Goal: Task Accomplishment & Management: Manage account settings

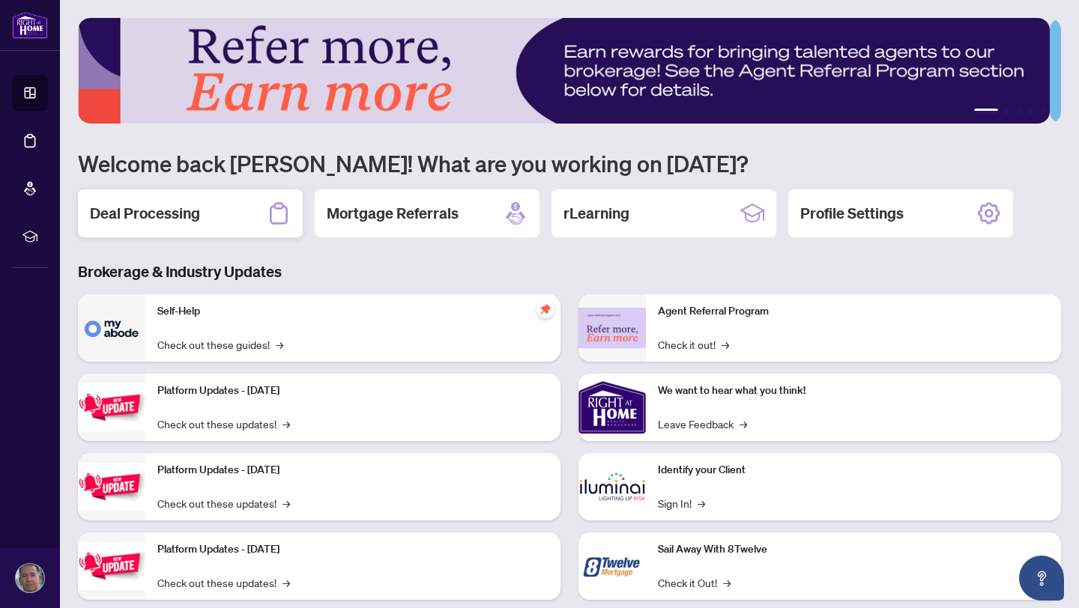
click at [144, 212] on h2 "Deal Processing" at bounding box center [145, 213] width 110 height 21
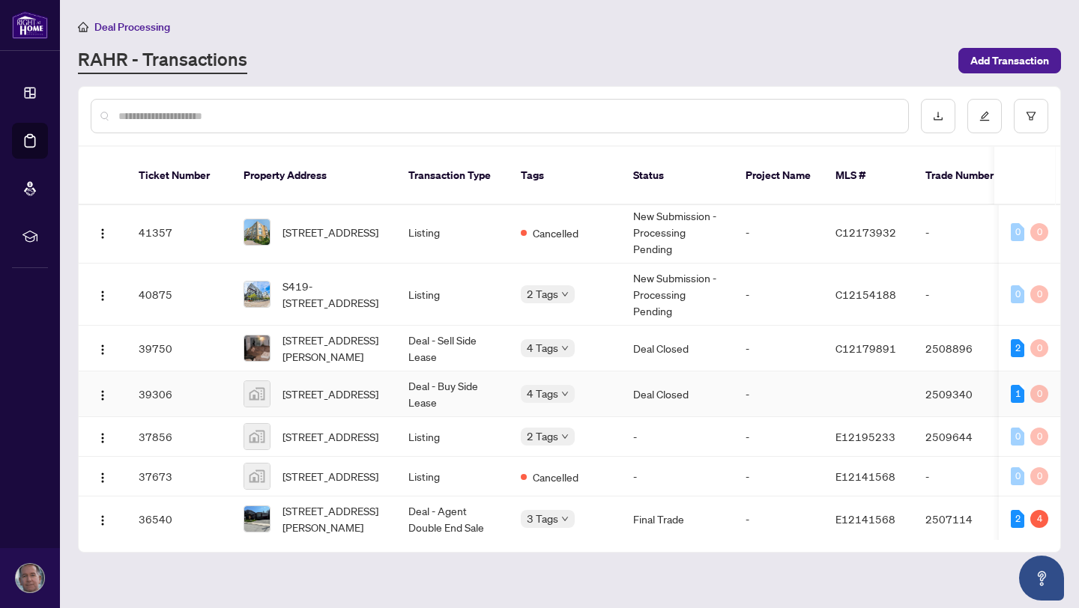
scroll to position [441, 0]
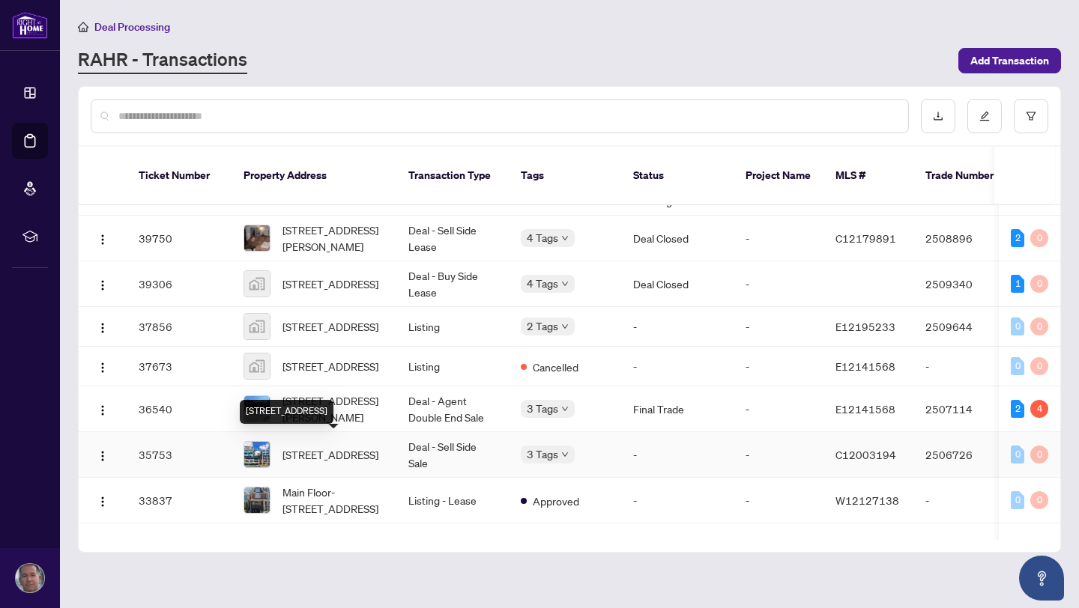
click at [311, 446] on span "[STREET_ADDRESS]" at bounding box center [330, 454] width 96 height 16
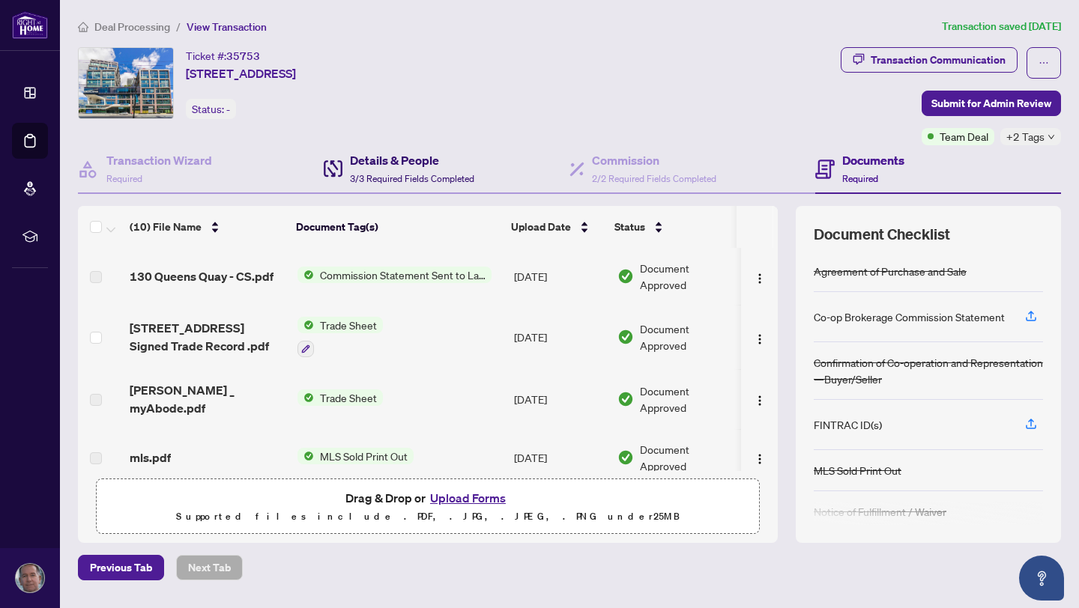
click at [392, 161] on h4 "Details & People" at bounding box center [412, 160] width 124 height 18
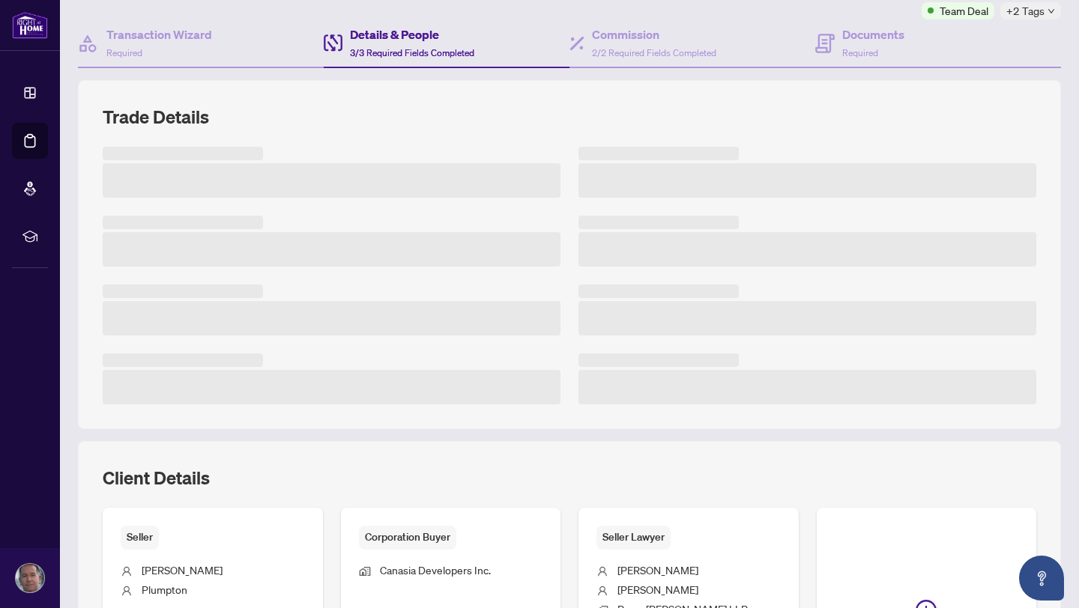
scroll to position [252, 0]
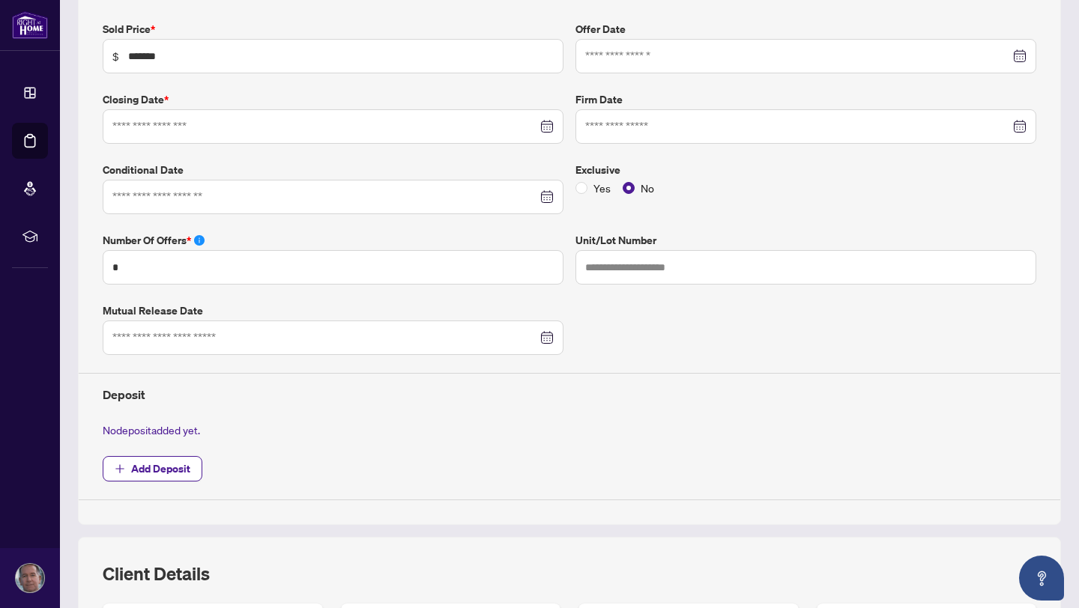
type input "**********"
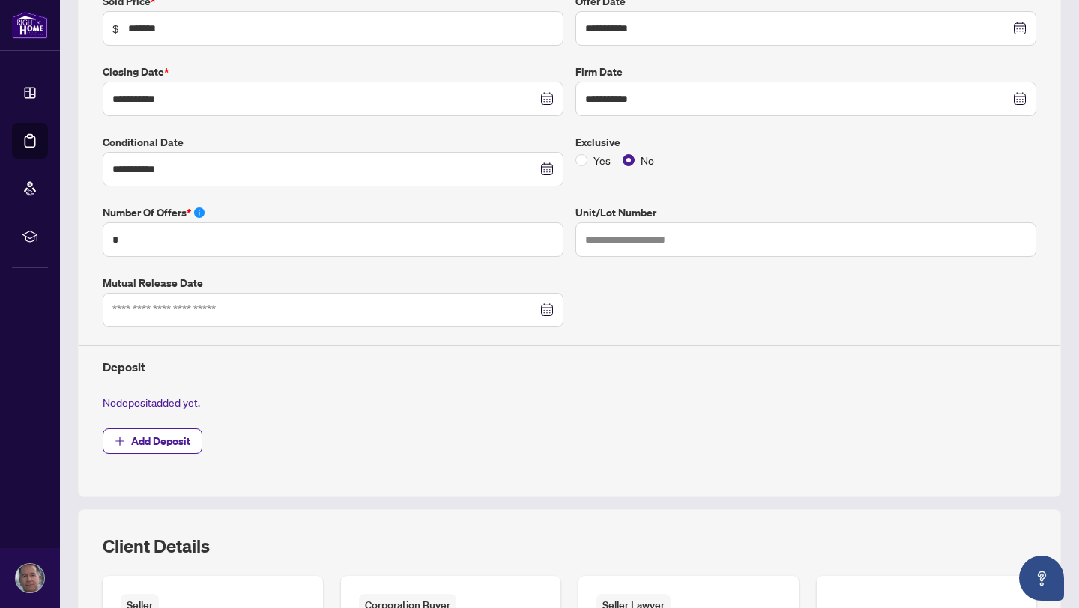
scroll to position [0, 0]
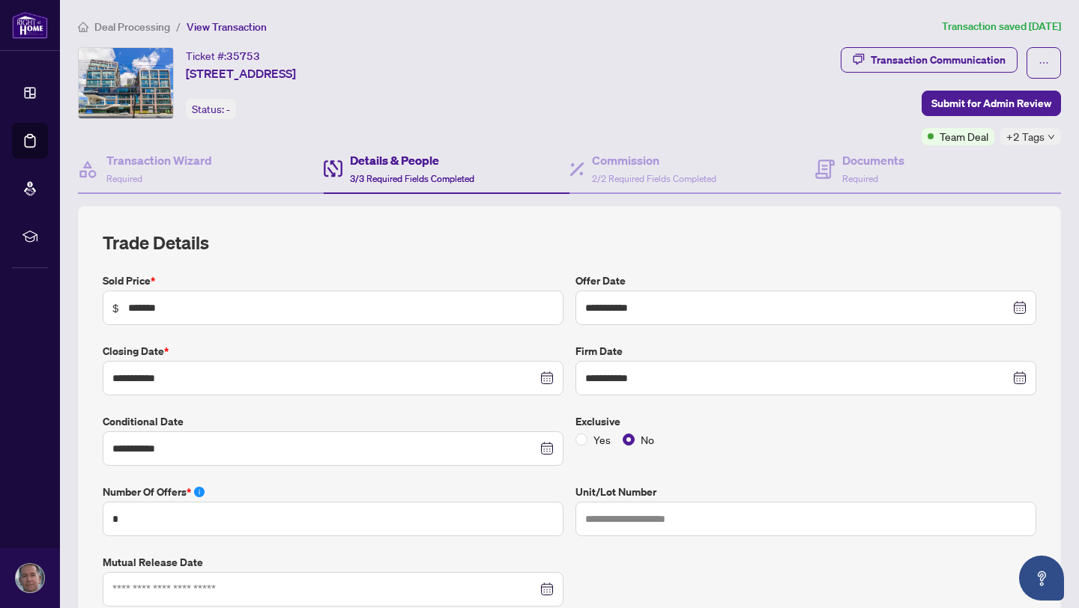
click at [405, 160] on h4 "Details & People" at bounding box center [412, 160] width 124 height 18
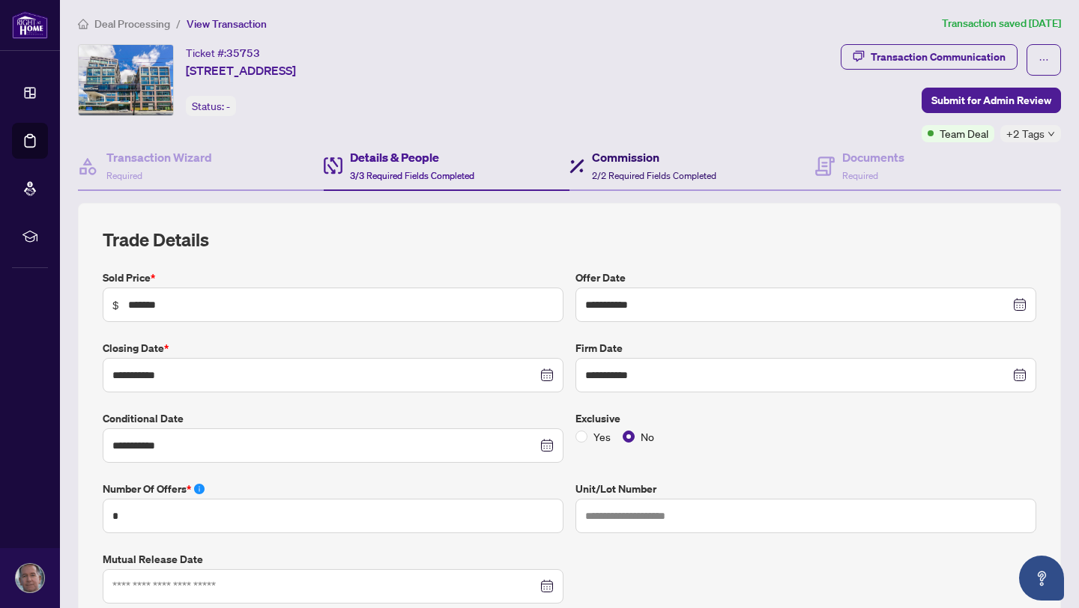
click at [616, 160] on h4 "Commission" at bounding box center [654, 157] width 124 height 18
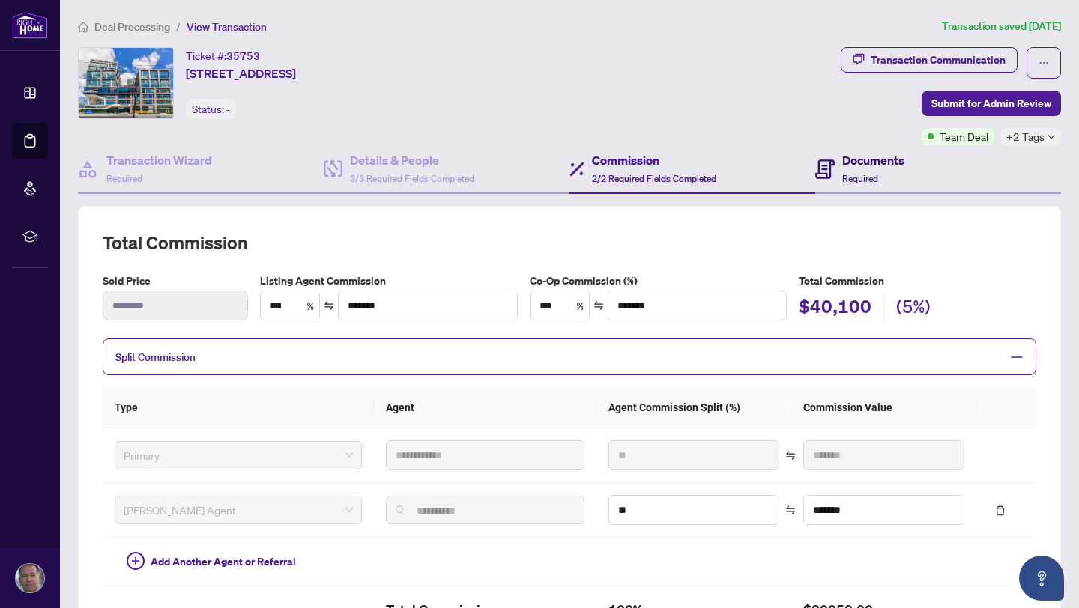
click at [849, 160] on h4 "Documents" at bounding box center [873, 160] width 62 height 18
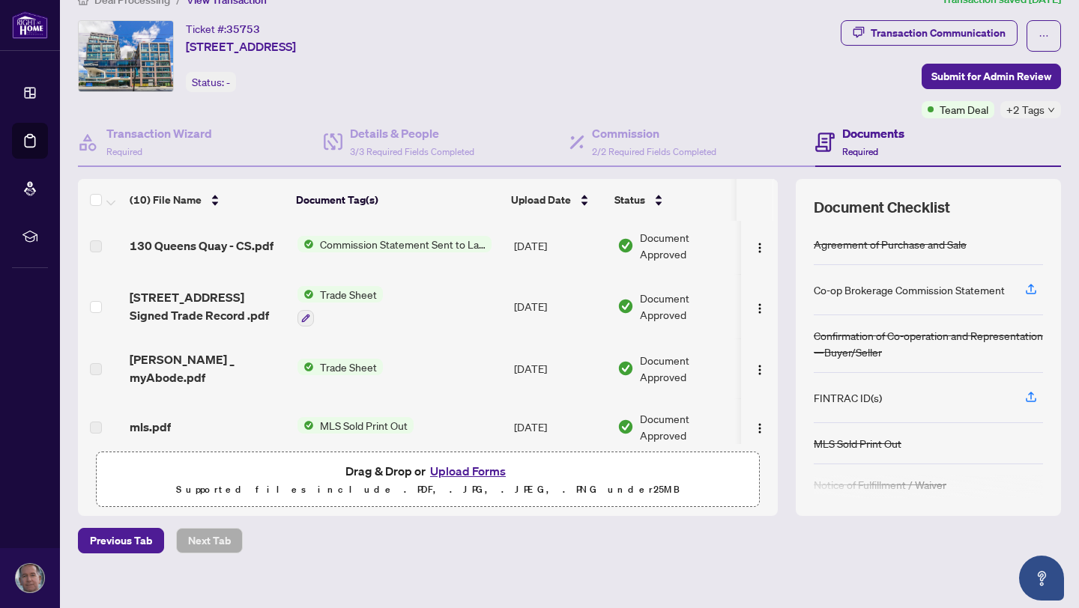
scroll to position [2, 0]
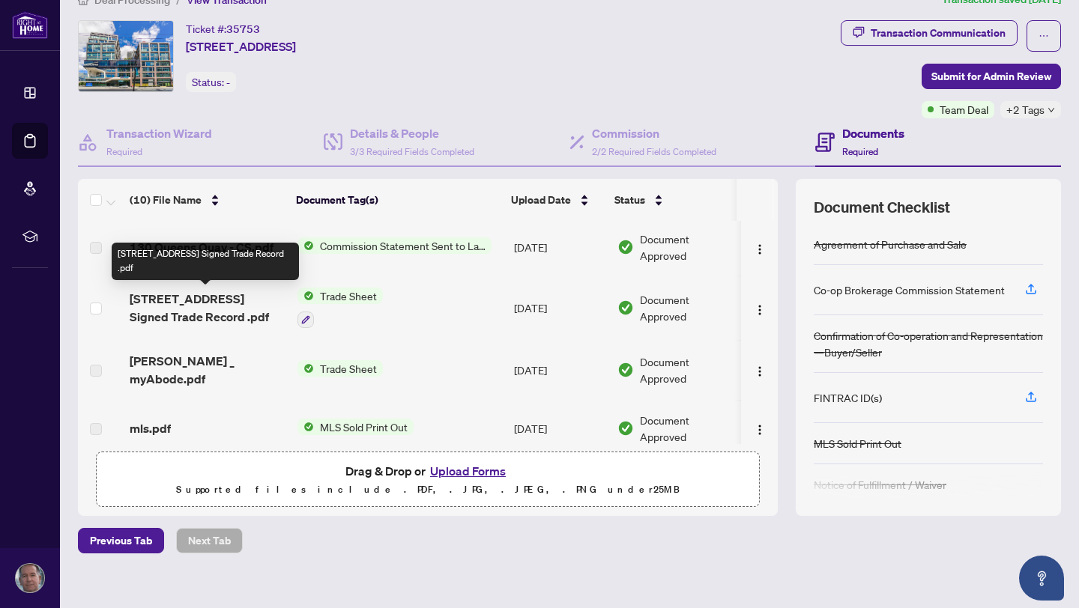
click at [225, 297] on span "[STREET_ADDRESS] Signed Trade Record .pdf" at bounding box center [208, 308] width 156 height 36
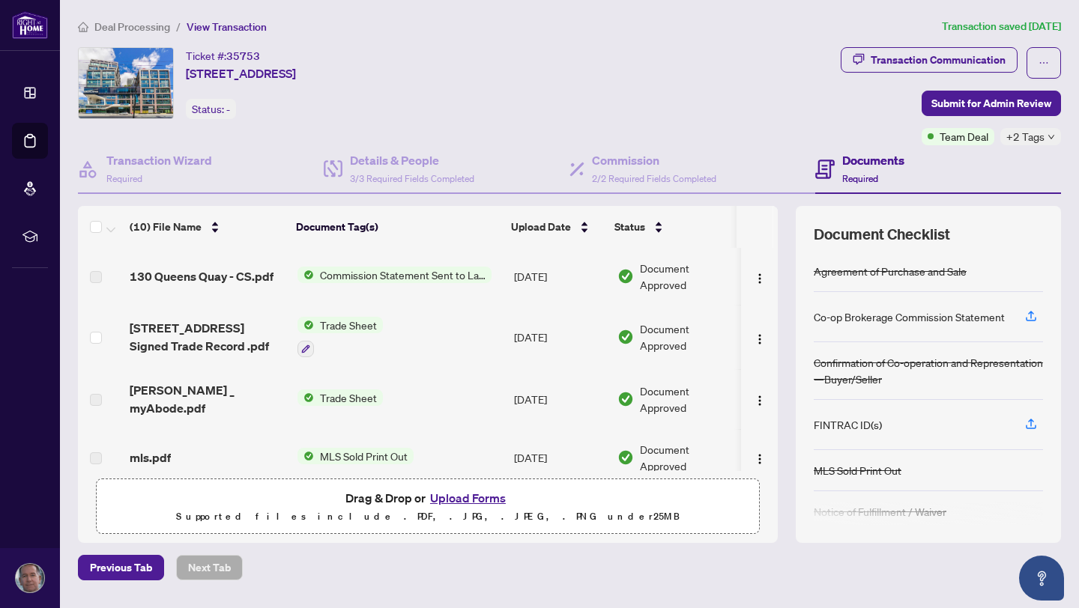
click at [327, 276] on span "Commission Statement Sent to Lawyer" at bounding box center [403, 275] width 178 height 16
click at [347, 279] on span "Commission Statement Sent to Lawyer" at bounding box center [403, 275] width 178 height 16
click at [352, 275] on span "Commission Statement Sent to Lawyer" at bounding box center [403, 275] width 178 height 16
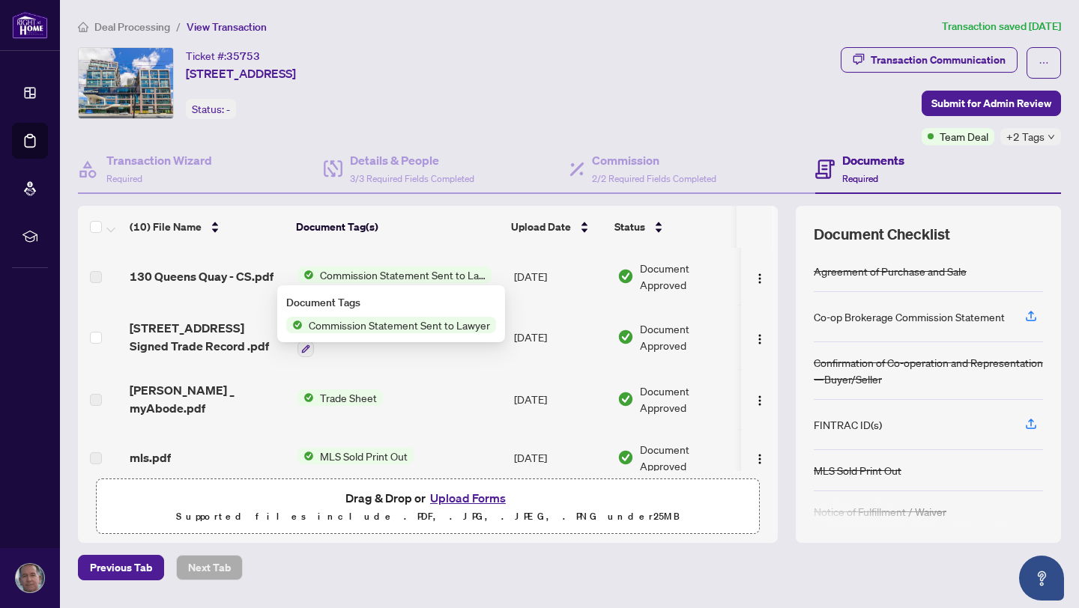
click at [352, 275] on span "Commission Statement Sent to Lawyer" at bounding box center [403, 275] width 178 height 16
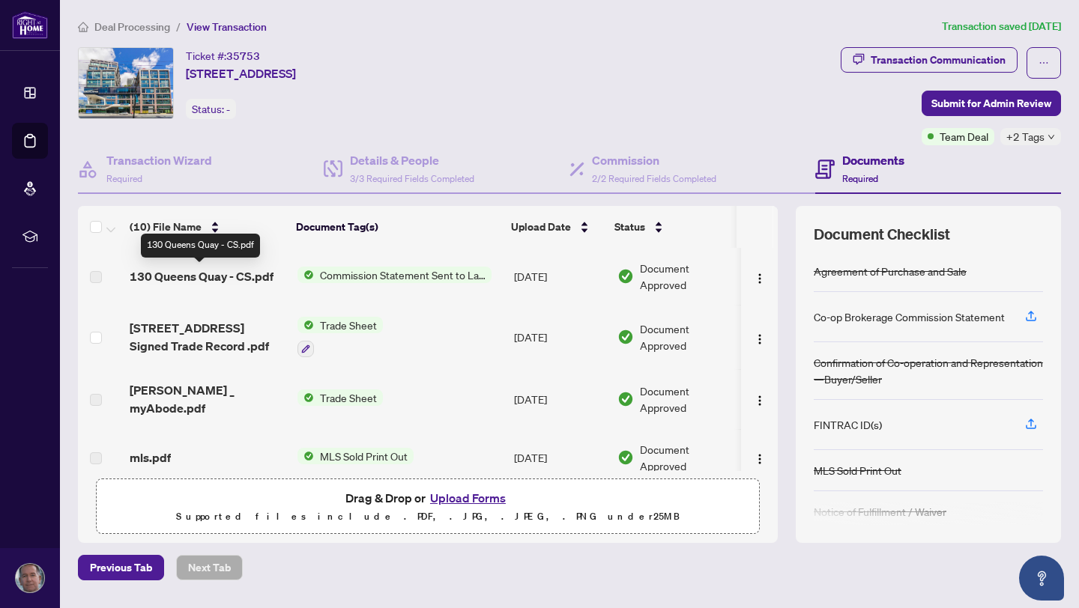
click at [201, 275] on span "130 Queens Quay - CS.pdf" at bounding box center [202, 276] width 144 height 18
click at [193, 279] on span "130 Queens Quay - CS.pdf" at bounding box center [202, 276] width 144 height 18
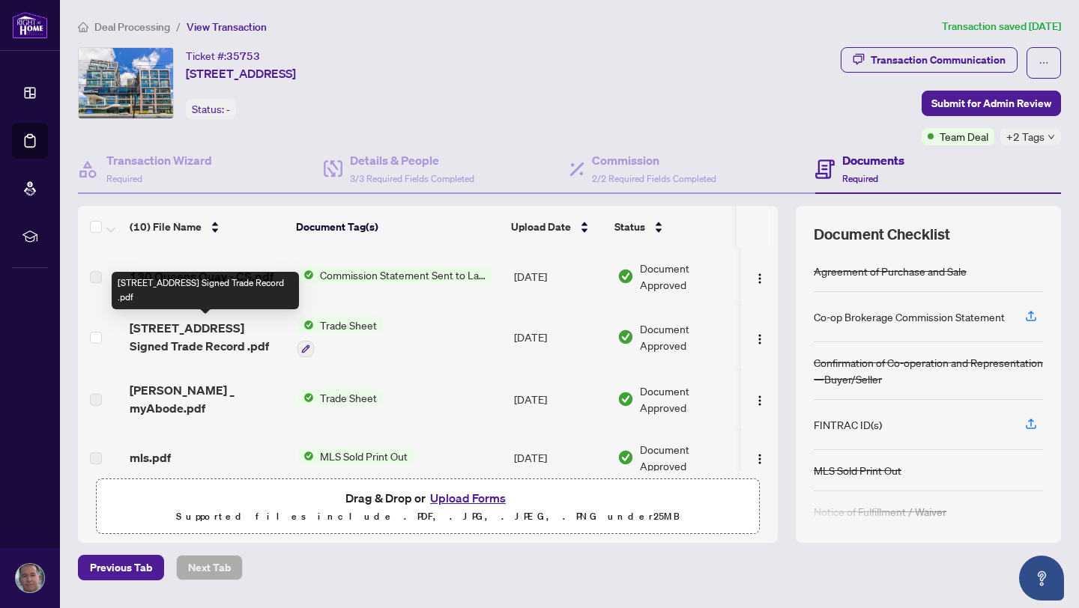
click at [206, 327] on span "[STREET_ADDRESS] Signed Trade Record .pdf" at bounding box center [208, 337] width 156 height 36
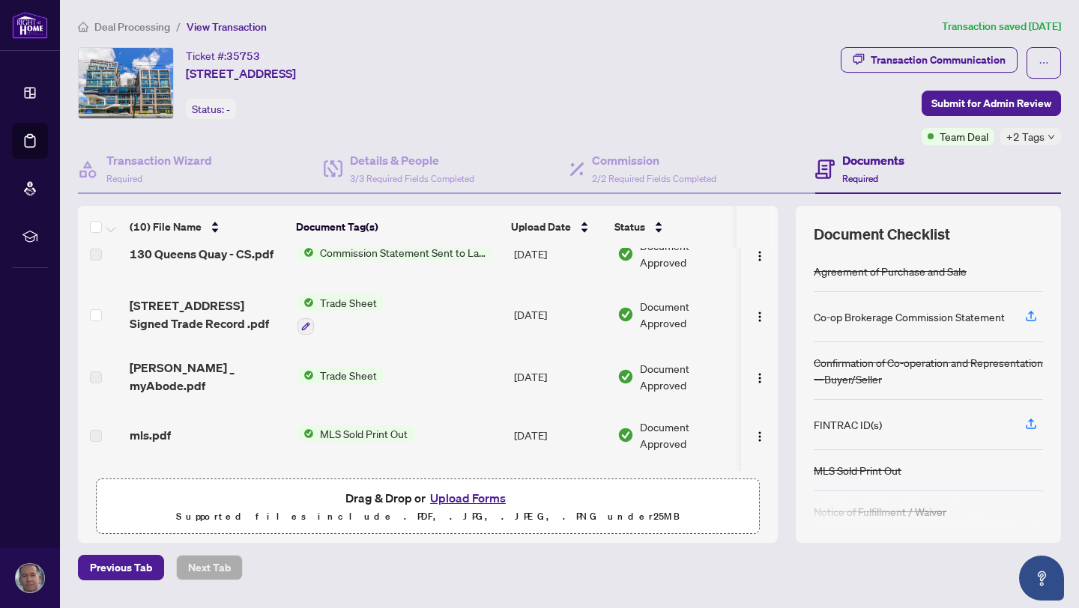
scroll to position [22, 0]
click at [163, 378] on span "[PERSON_NAME] _ myAbode.pdf" at bounding box center [208, 378] width 156 height 36
click at [329, 377] on span "Trade Sheet" at bounding box center [348, 376] width 69 height 16
click at [332, 375] on span "Trade Sheet" at bounding box center [348, 376] width 69 height 16
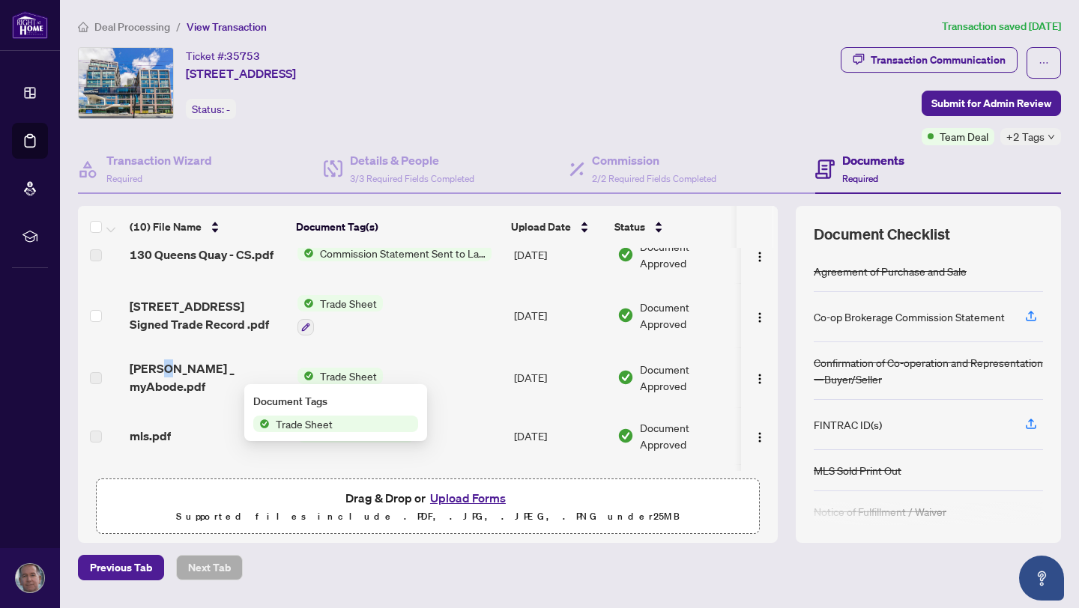
click at [332, 375] on span "Trade Sheet" at bounding box center [348, 376] width 69 height 16
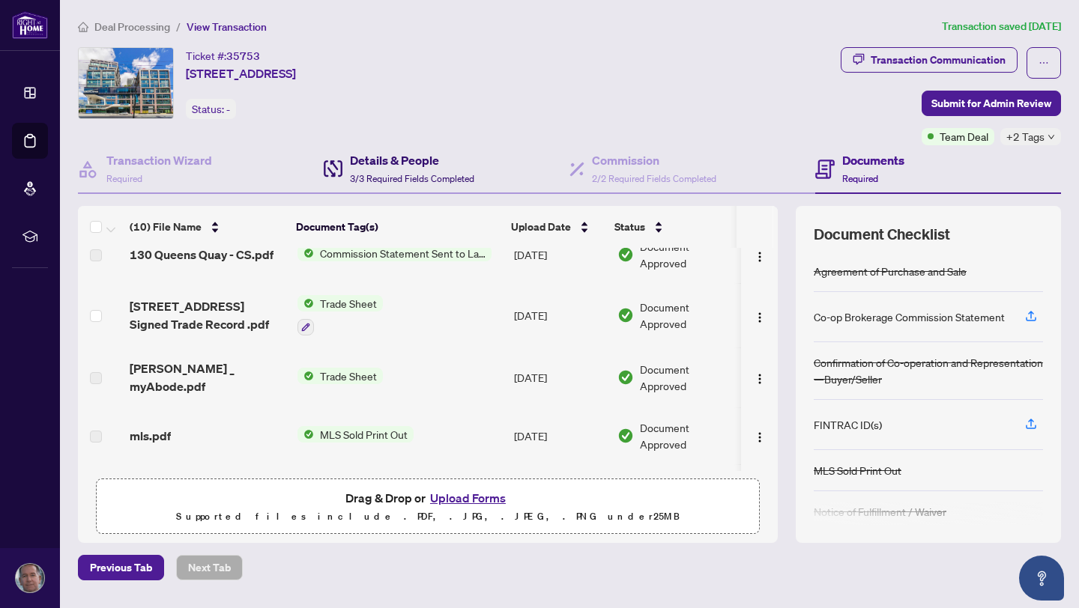
click at [391, 163] on h4 "Details & People" at bounding box center [412, 160] width 124 height 18
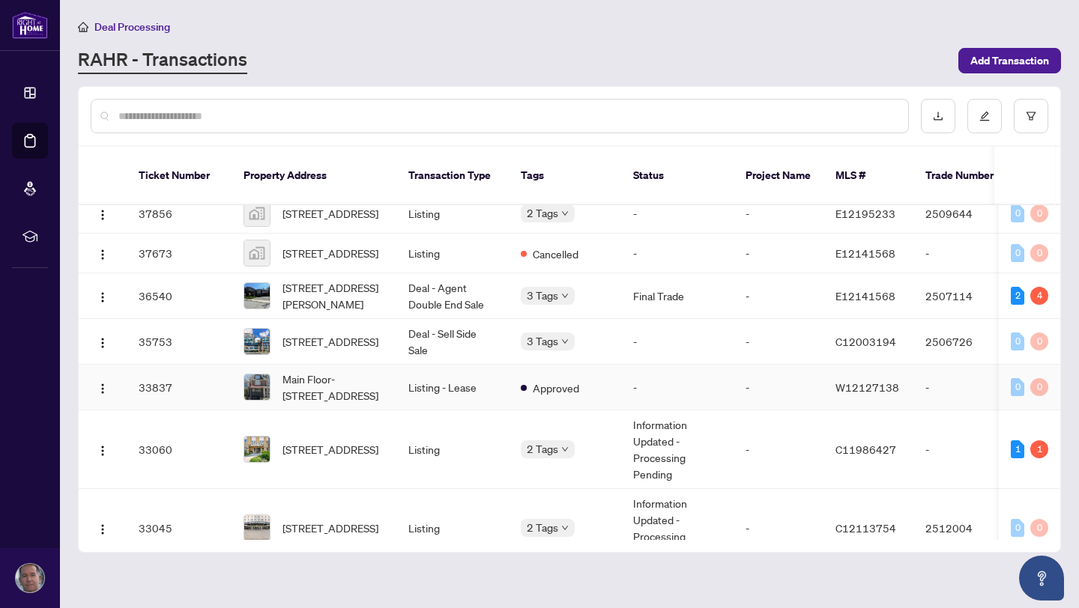
scroll to position [622, 0]
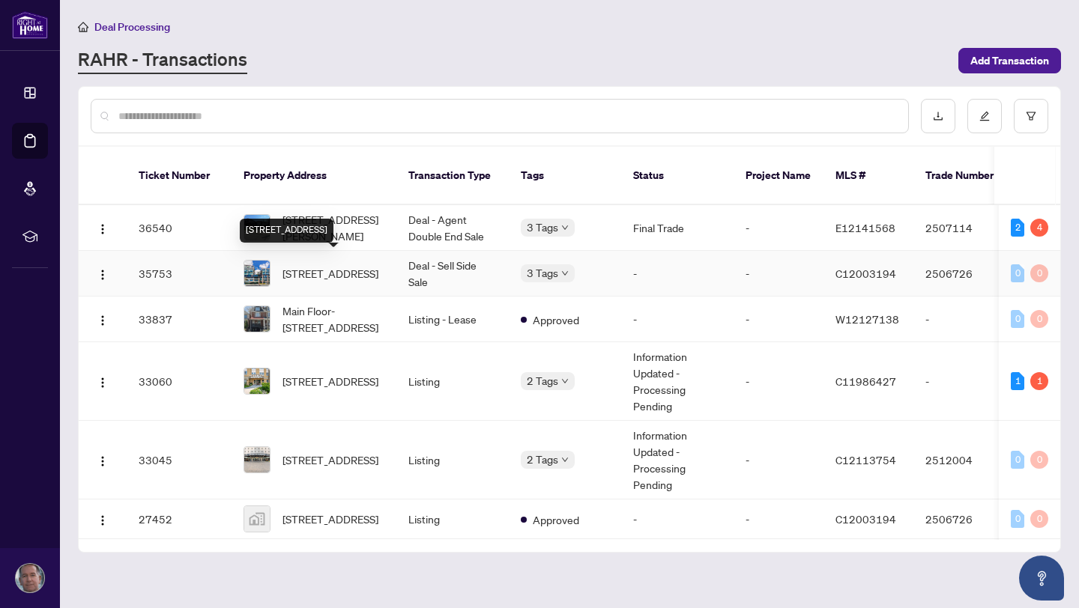
click at [320, 265] on span "[STREET_ADDRESS]" at bounding box center [330, 273] width 96 height 16
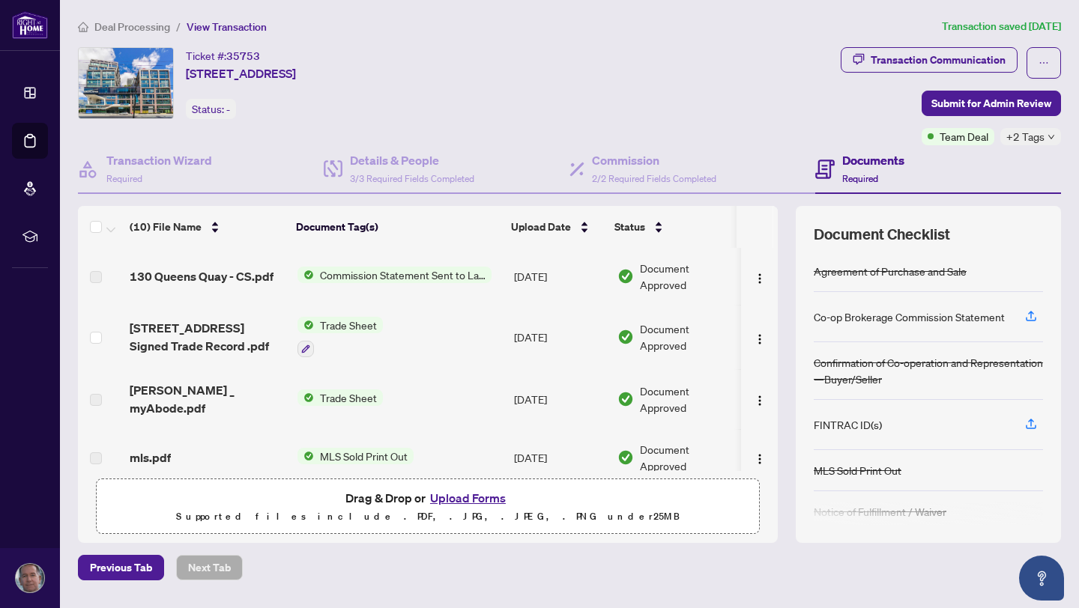
click at [325, 397] on span "Trade Sheet" at bounding box center [348, 398] width 69 height 16
click at [452, 422] on td "Trade Sheet" at bounding box center [399, 399] width 217 height 60
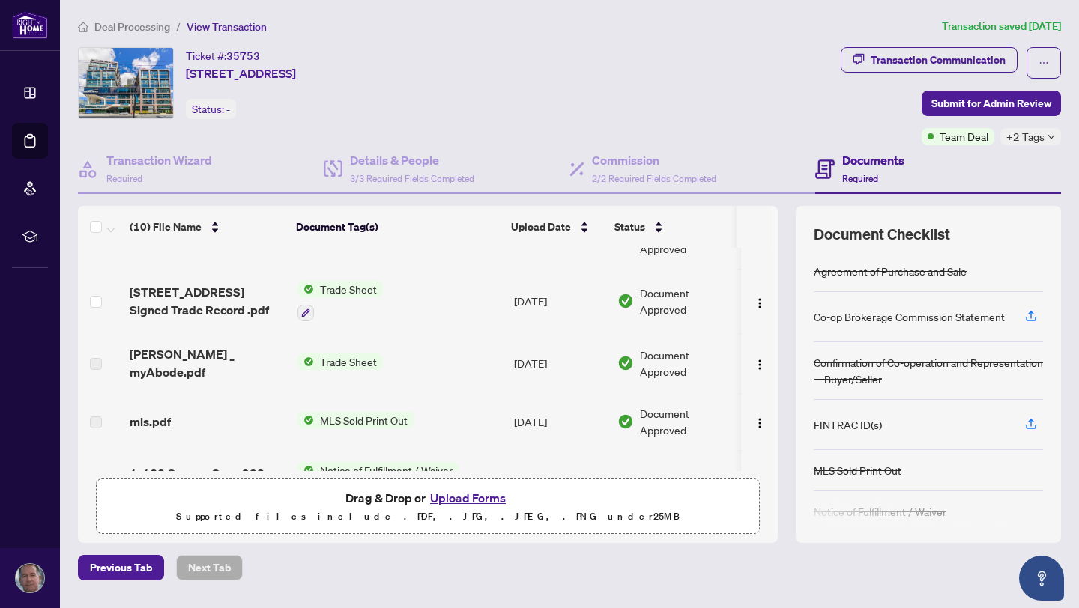
scroll to position [49, 0]
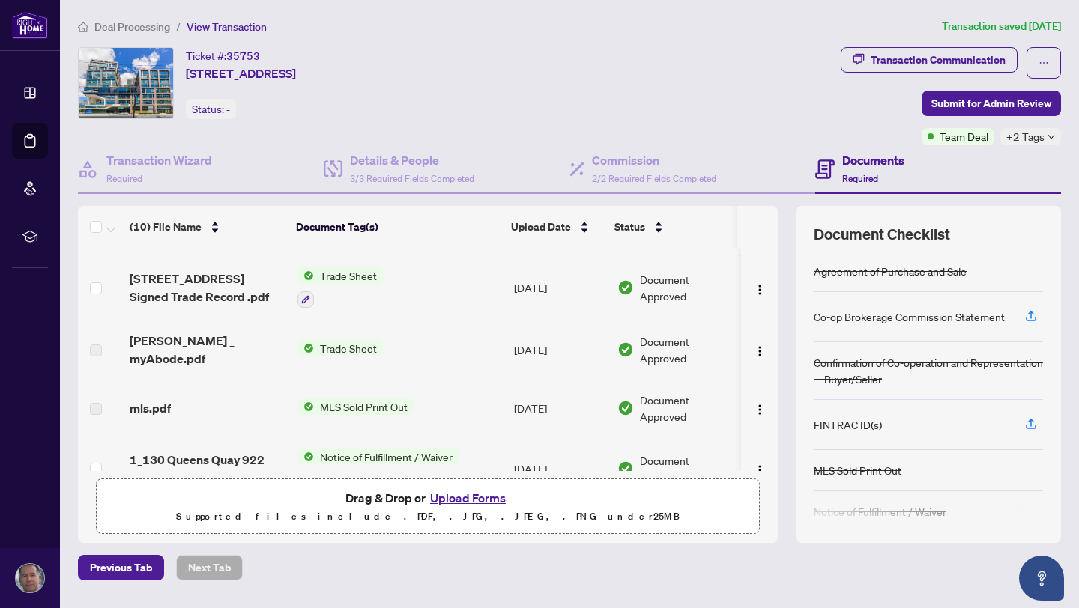
click at [176, 407] on div "mls.pdf" at bounding box center [208, 408] width 156 height 18
click at [338, 401] on span "MLS Sold Print Out" at bounding box center [364, 406] width 100 height 16
click at [337, 401] on span "MLS Sold Print Out" at bounding box center [364, 406] width 100 height 16
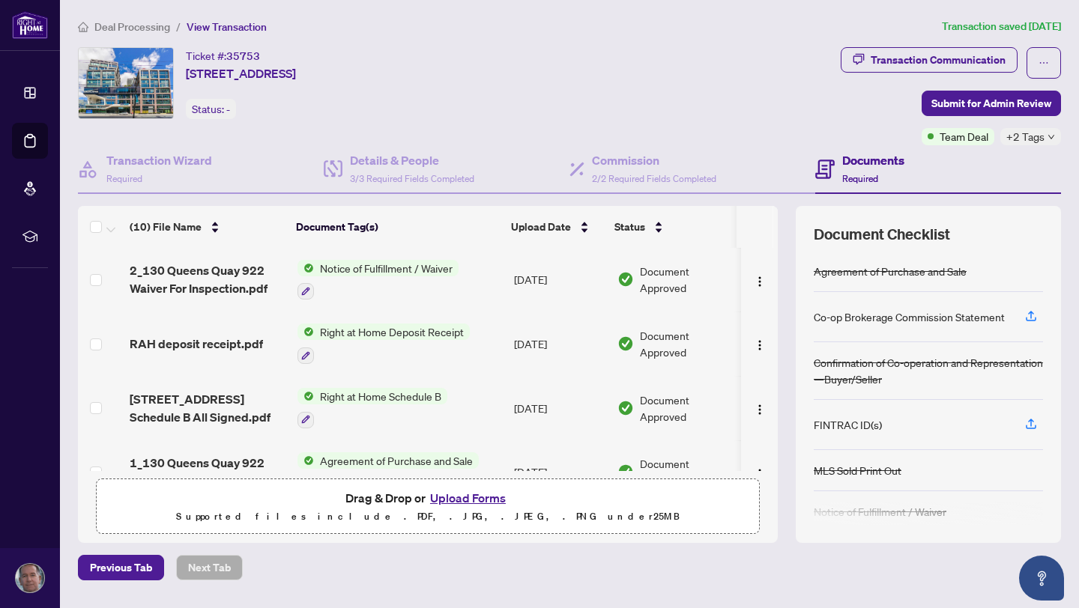
scroll to position [400, 0]
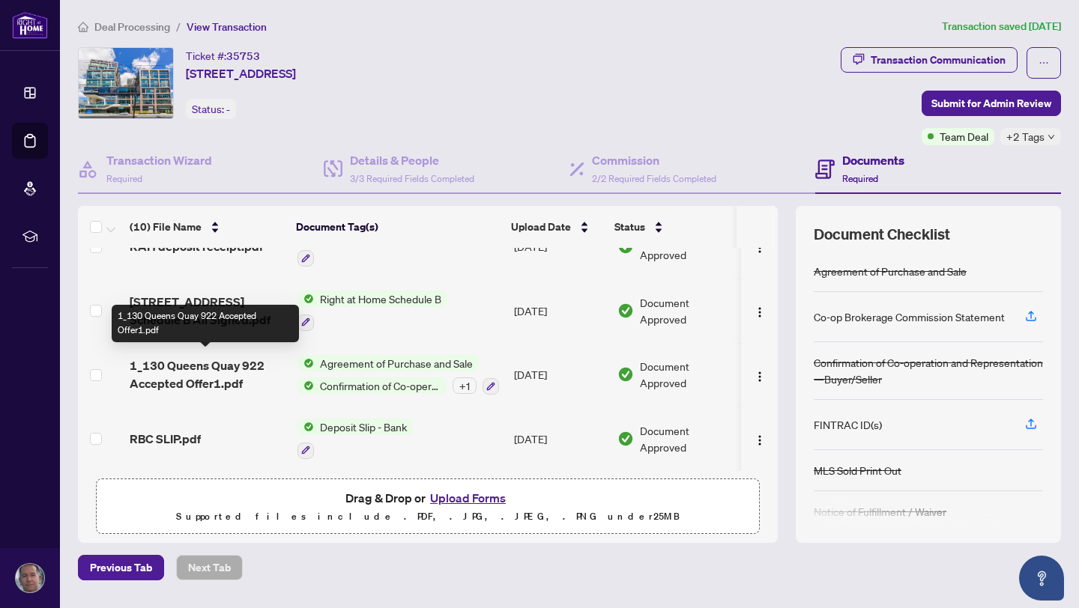
click at [209, 363] on span "1_130 Queens Quay 922 Accepted Offer1.pdf" at bounding box center [208, 375] width 156 height 36
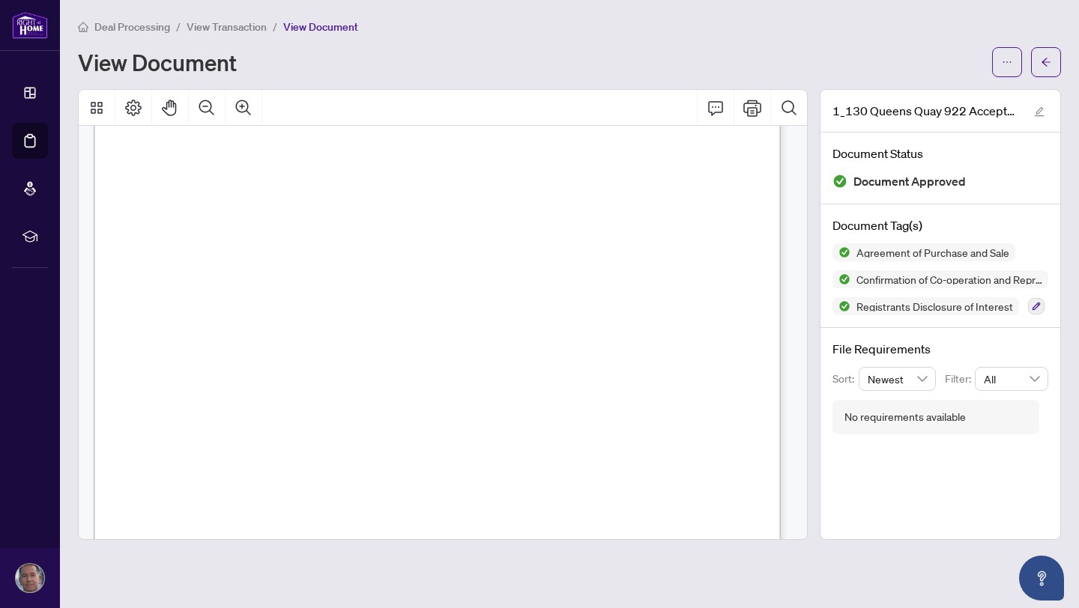
scroll to position [174, 0]
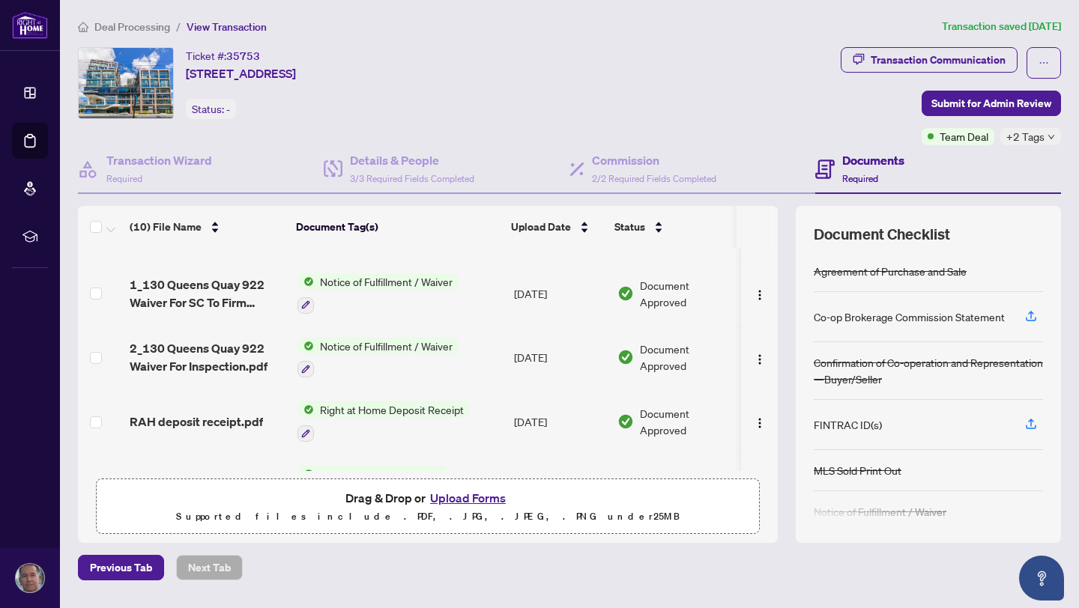
scroll to position [400, 0]
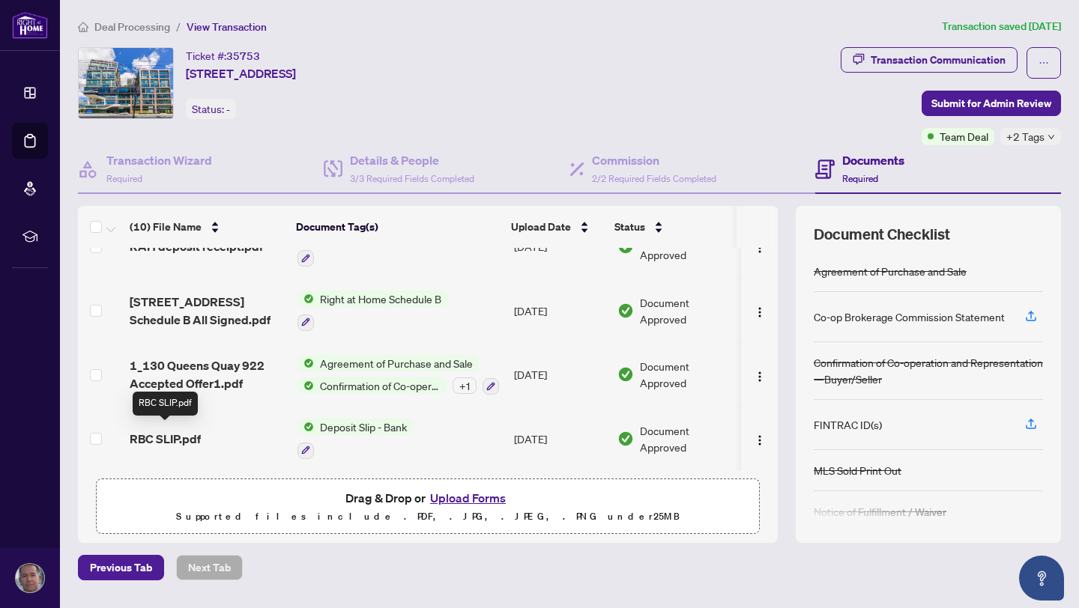
click at [184, 434] on span "RBC SLIP.pdf" at bounding box center [165, 439] width 71 height 18
